Goal: Task Accomplishment & Management: Use online tool/utility

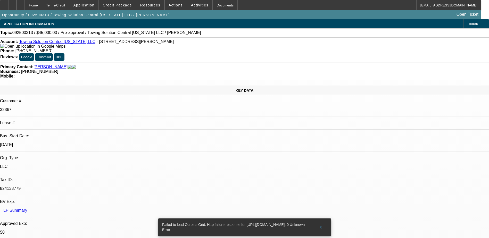
select select "0"
select select "2"
select select "0.1"
select select "1"
select select "2"
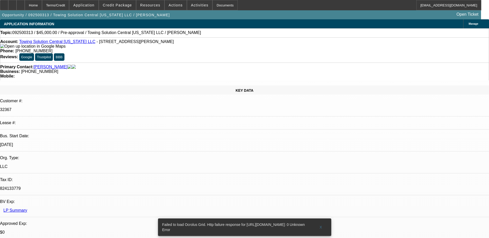
select select "4"
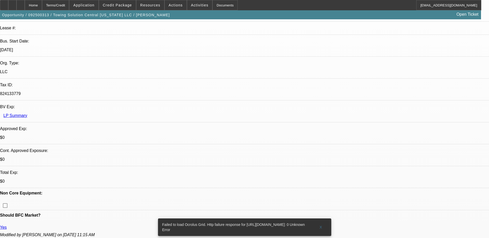
scroll to position [52, 0]
